Goal: Obtain resource: Download file/media

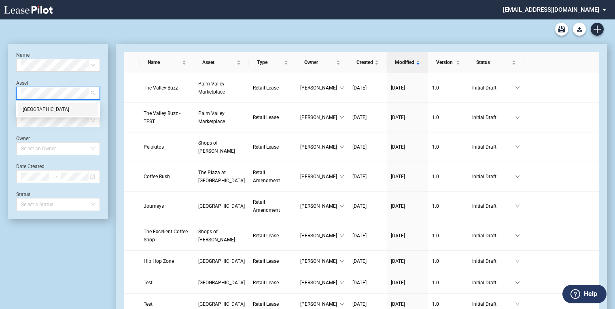
click at [59, 106] on div "[GEOGRAPHIC_DATA]" at bounding box center [58, 109] width 71 height 8
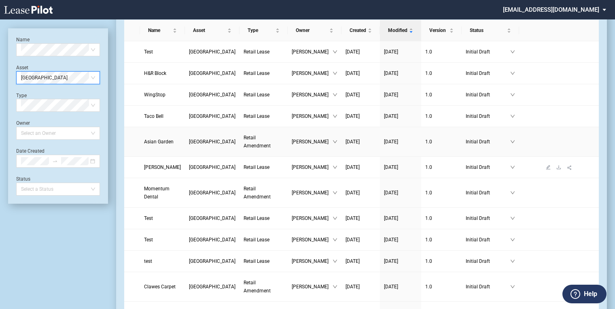
scroll to position [32, 0]
click at [557, 220] on icon "download" at bounding box center [559, 217] width 5 height 5
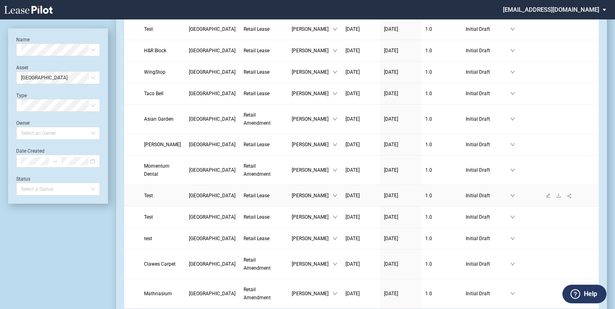
scroll to position [64, 0]
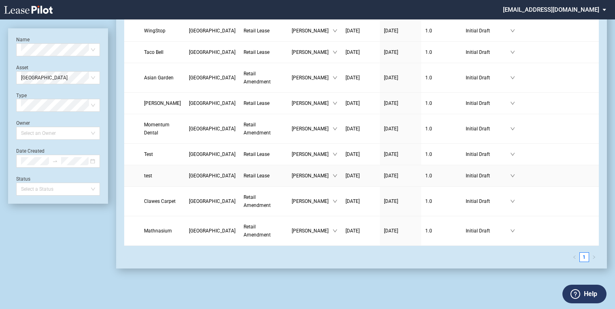
scroll to position [151, 0]
click at [557, 173] on icon "download" at bounding box center [559, 175] width 5 height 5
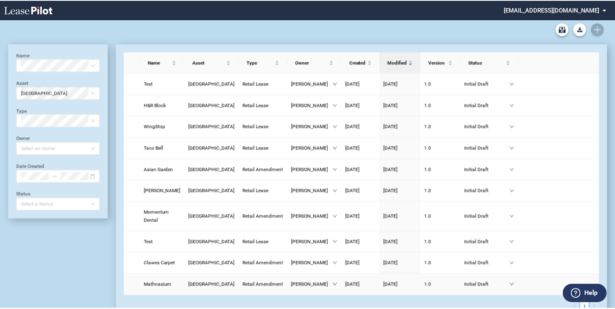
scroll to position [122, 0]
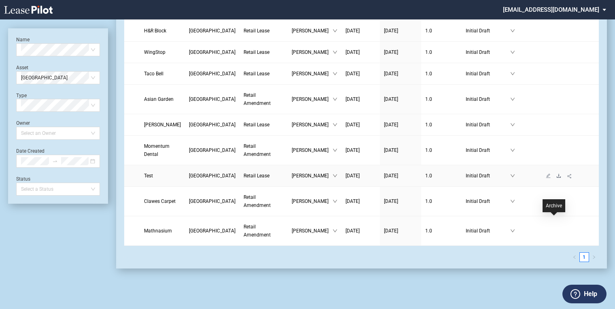
click at [557, 173] on icon "download" at bounding box center [559, 175] width 5 height 5
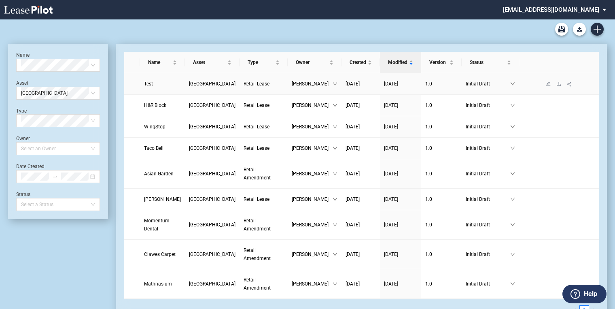
click at [202, 87] on span "[GEOGRAPHIC_DATA]" at bounding box center [212, 84] width 47 height 6
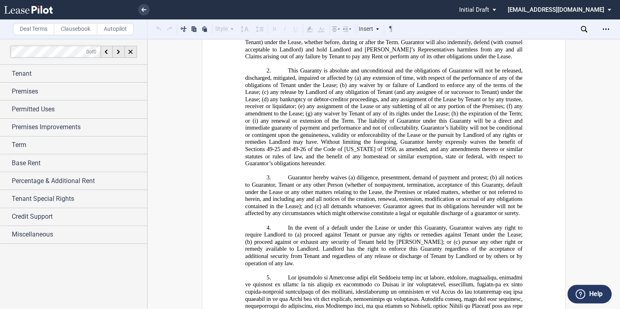
scroll to position [15879, 0]
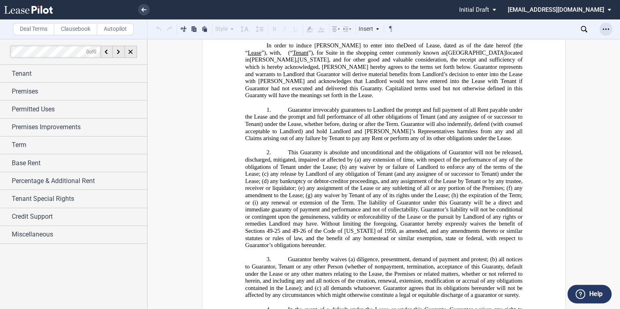
click at [603, 28] on icon "Open Lease options menu" at bounding box center [605, 29] width 6 height 6
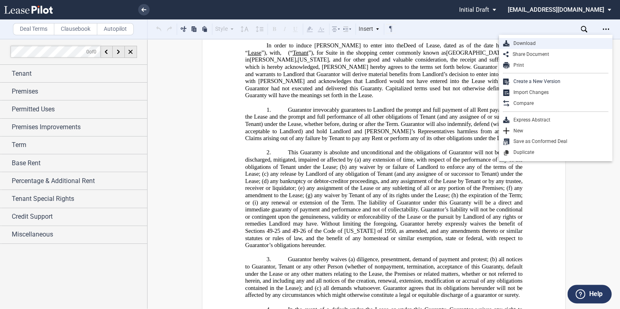
click at [526, 41] on div "Download" at bounding box center [558, 43] width 99 height 7
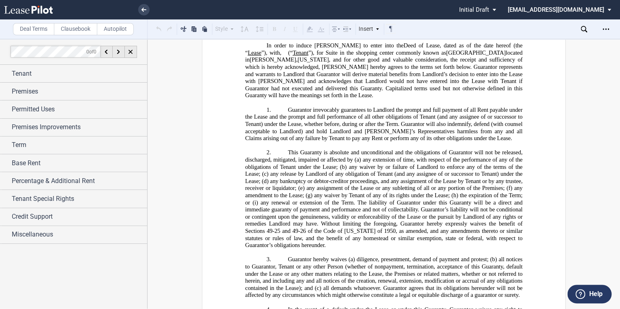
click at [46, 9] on use at bounding box center [28, 10] width 49 height 8
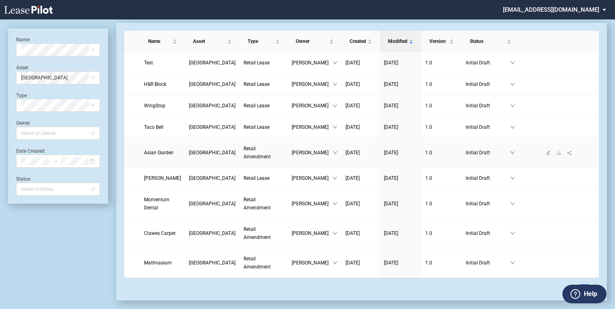
scroll to position [32, 0]
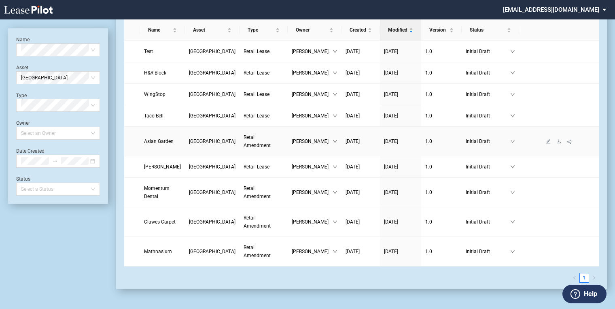
click at [244, 148] on span "Retail Amendment" at bounding box center [257, 141] width 27 height 14
